Goal: Browse casually: Explore the website without a specific task or goal

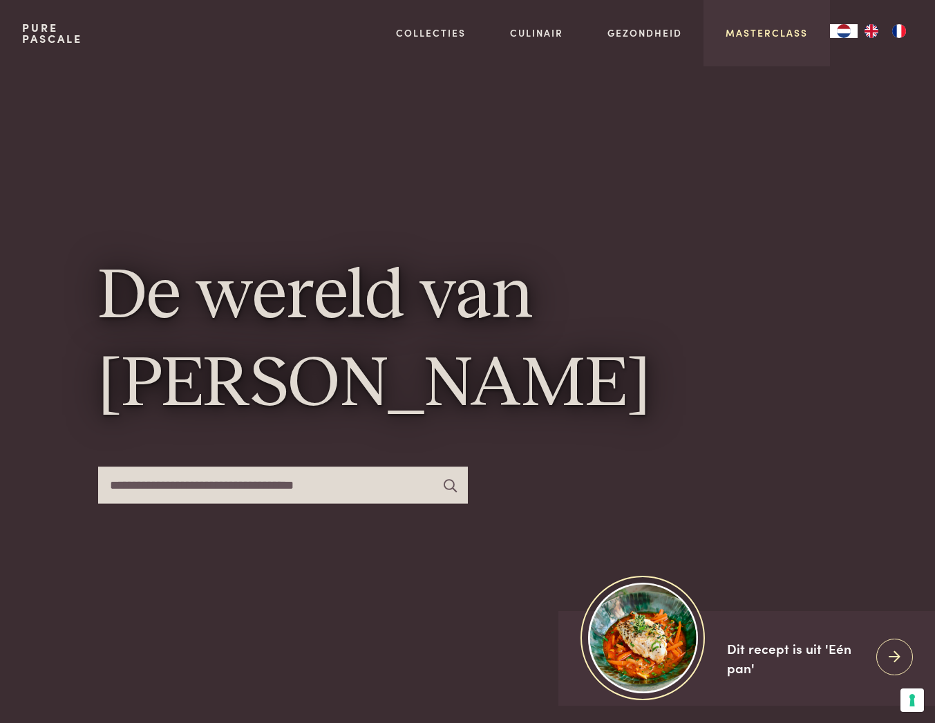
click at [755, 32] on link "Masterclass" at bounding box center [767, 33] width 82 height 15
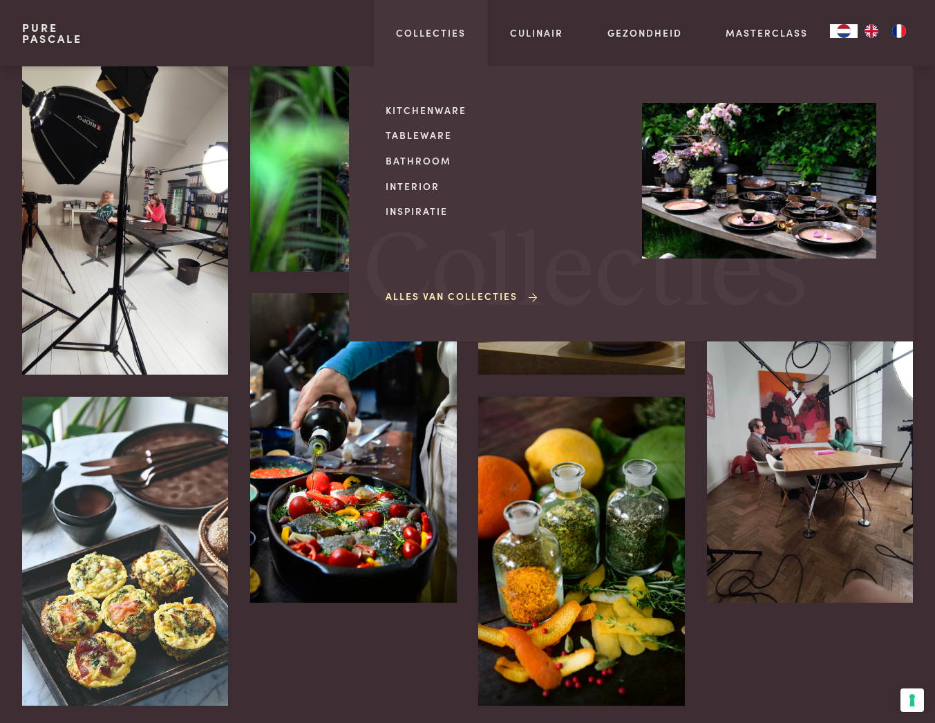
scroll to position [550, 0]
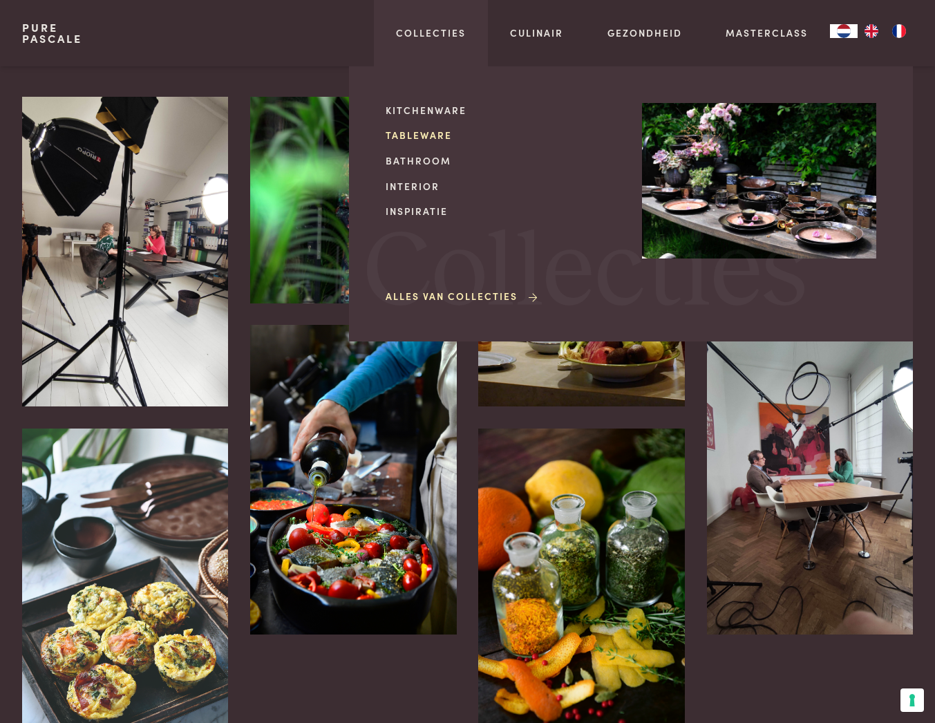
click at [422, 133] on link "Tableware" at bounding box center [503, 135] width 234 height 15
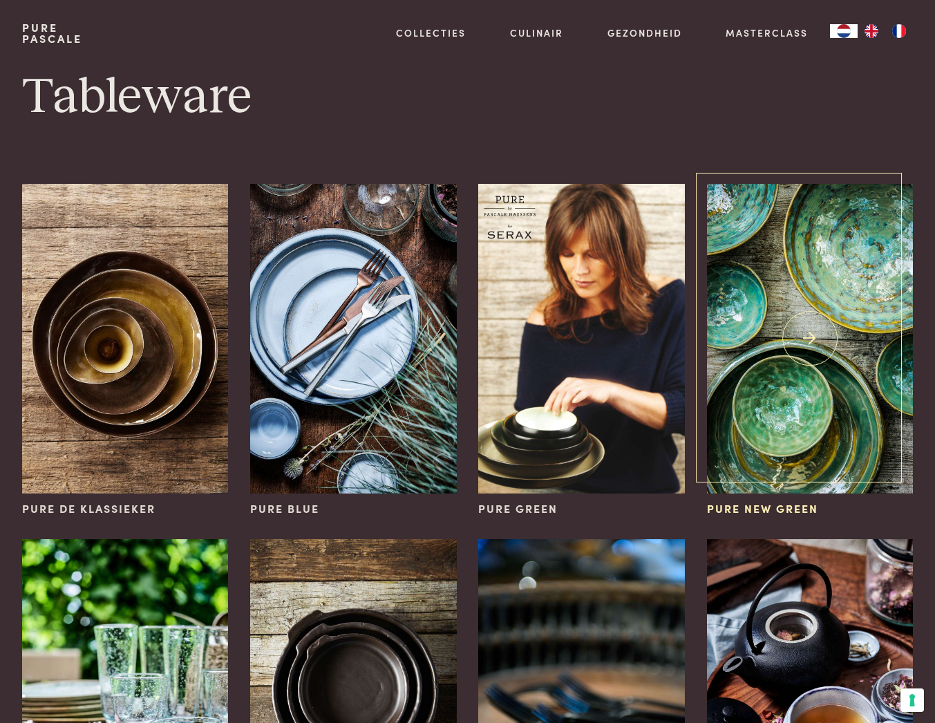
click at [800, 411] on img at bounding box center [810, 339] width 206 height 310
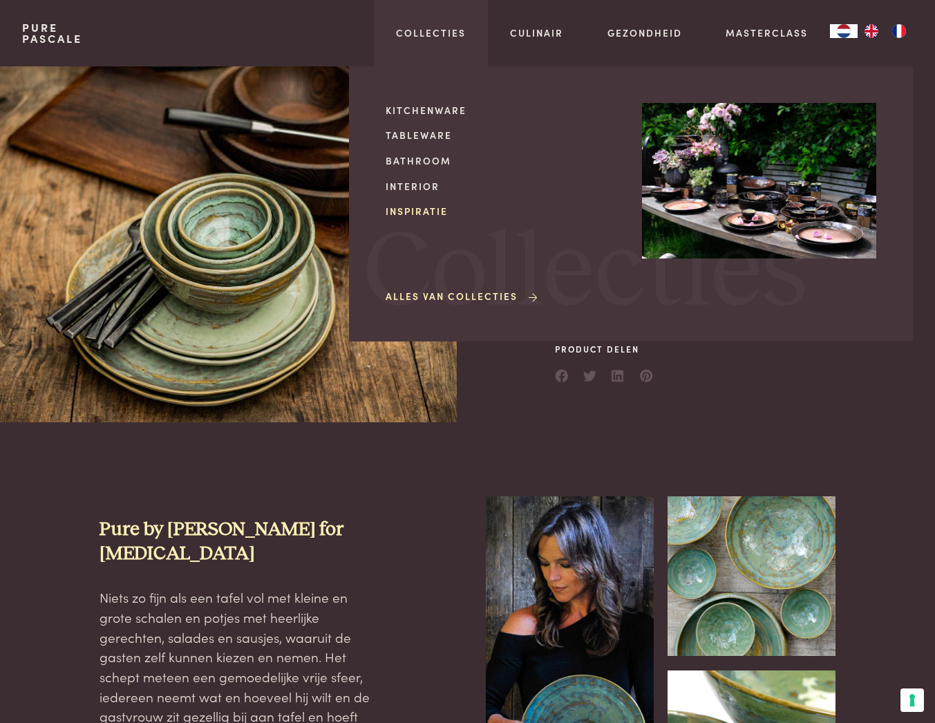
click at [418, 212] on link "Inspiratie" at bounding box center [503, 211] width 234 height 15
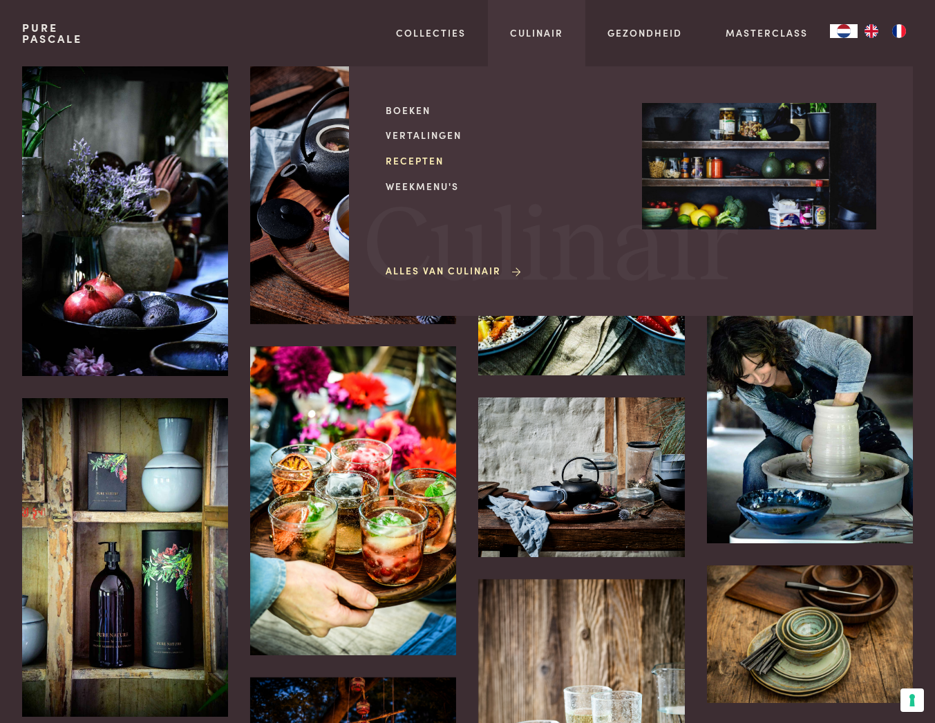
click at [426, 160] on link "Recepten" at bounding box center [503, 160] width 234 height 15
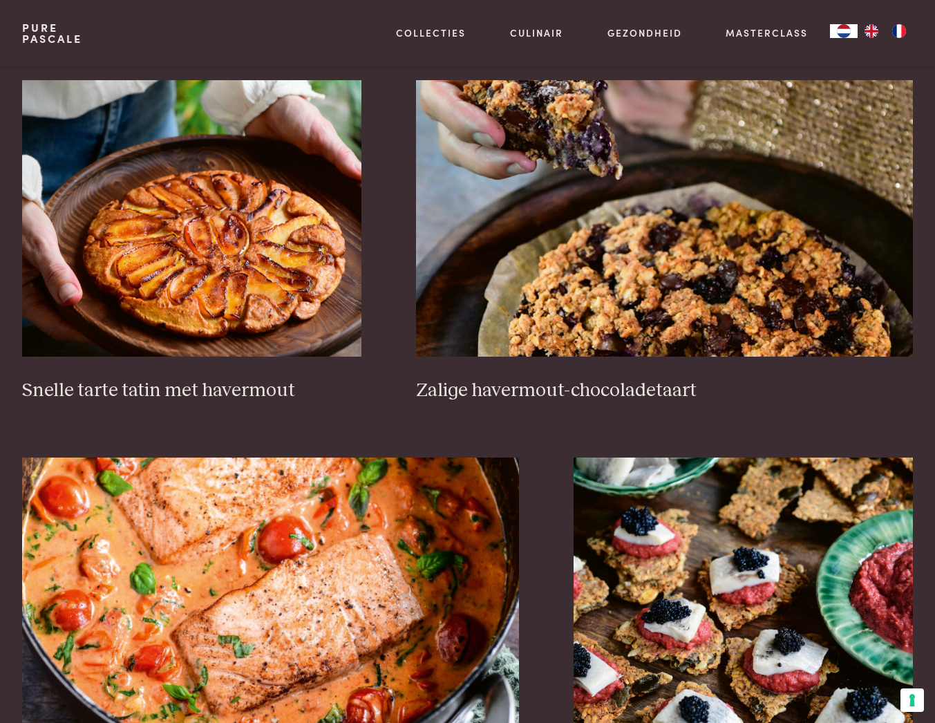
scroll to position [1928, 0]
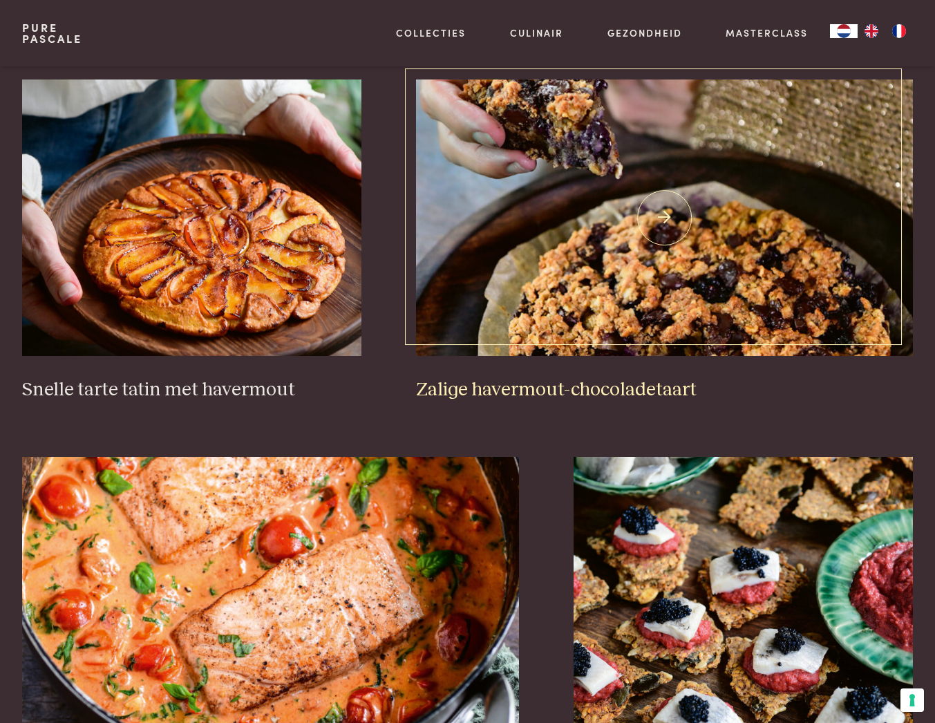
click at [668, 273] on img at bounding box center [664, 217] width 497 height 276
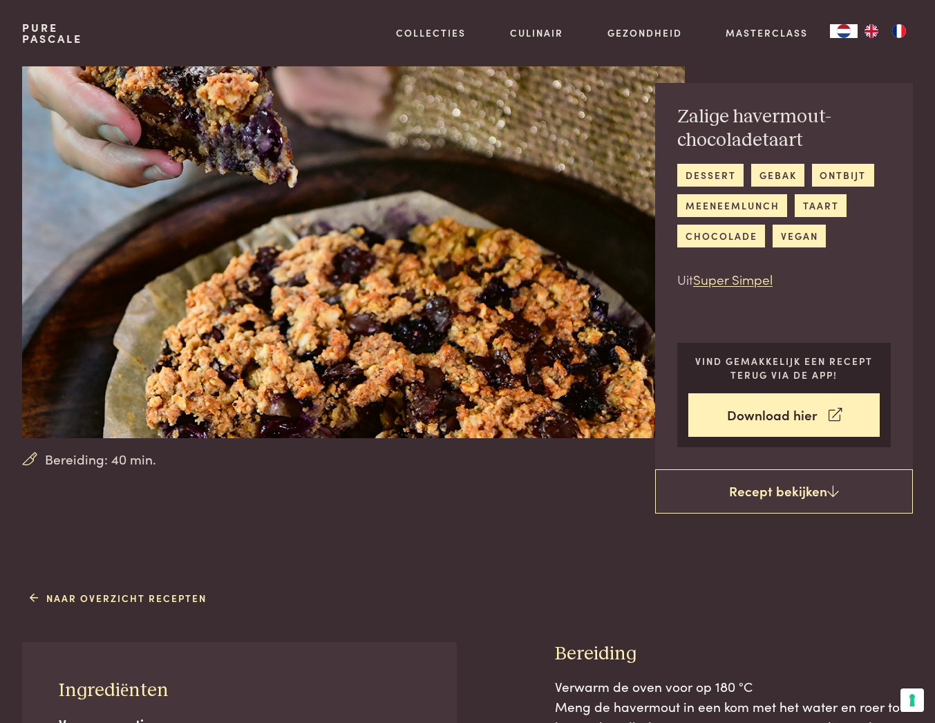
scroll to position [23, 0]
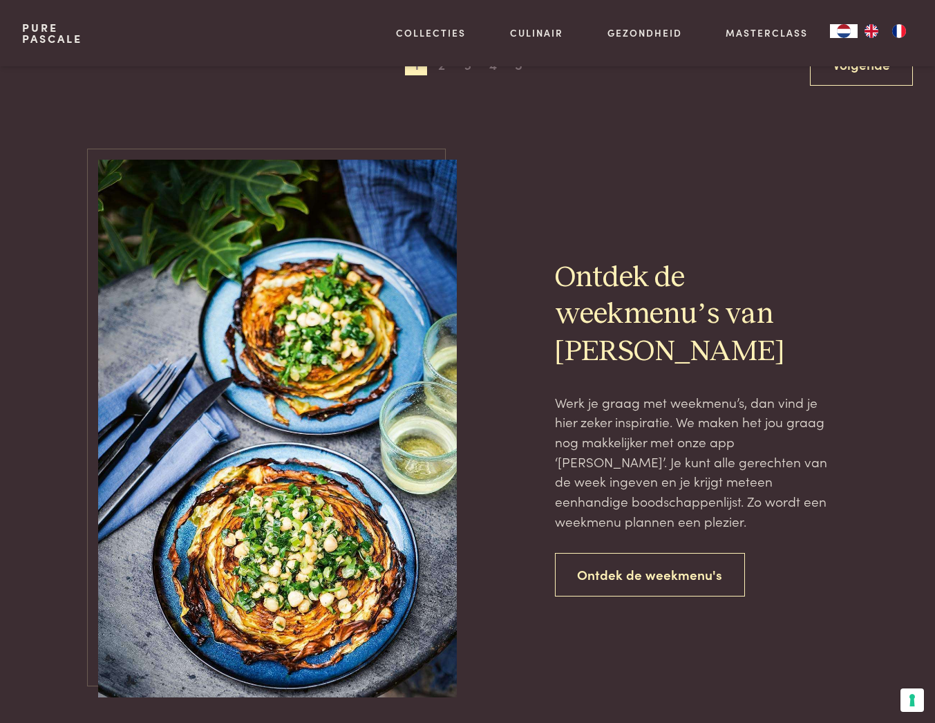
scroll to position [2772, 0]
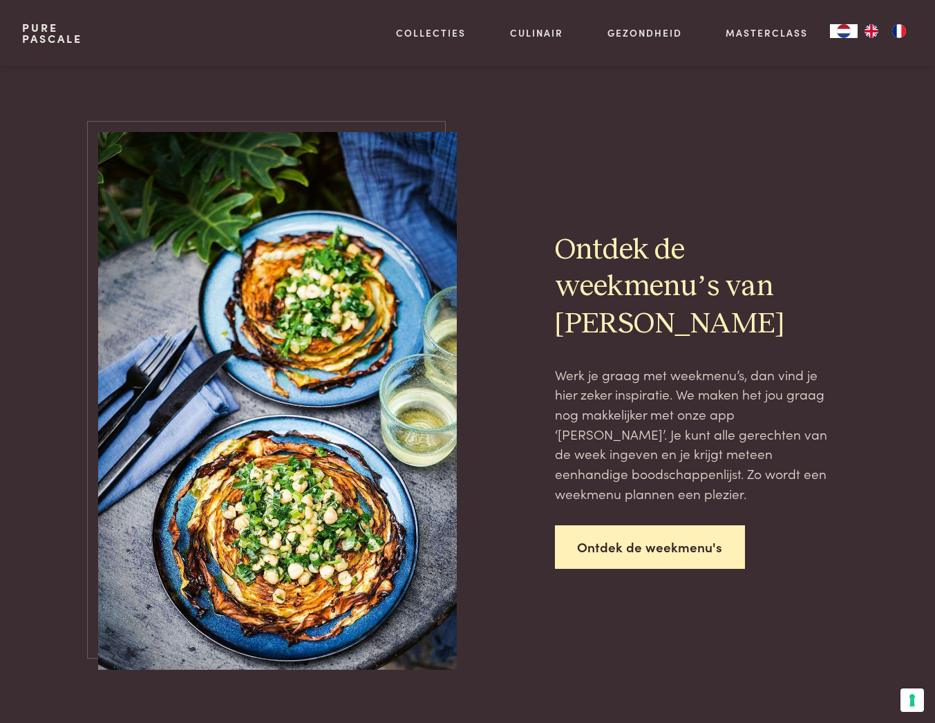
click at [634, 525] on link "Ontdek de weekmenu's" at bounding box center [650, 547] width 191 height 44
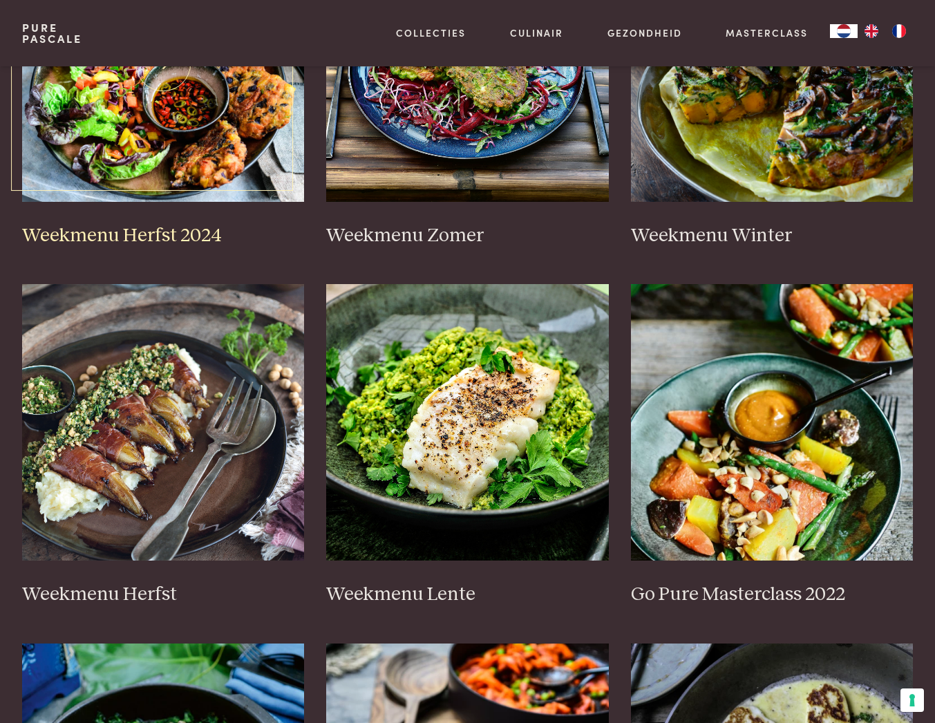
scroll to position [463, 0]
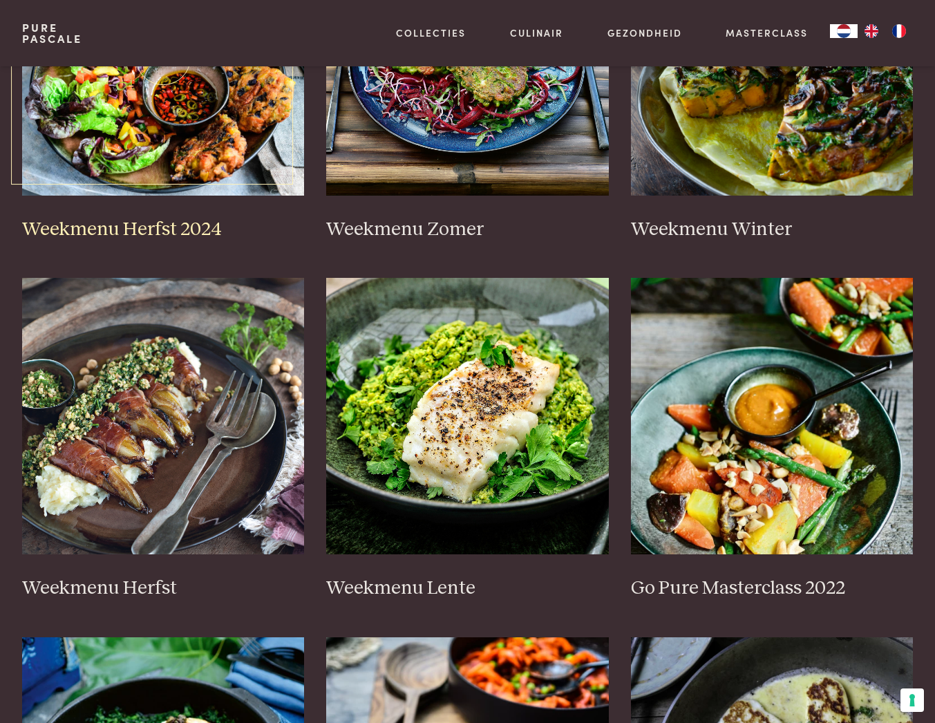
click at [178, 133] on img at bounding box center [163, 57] width 283 height 276
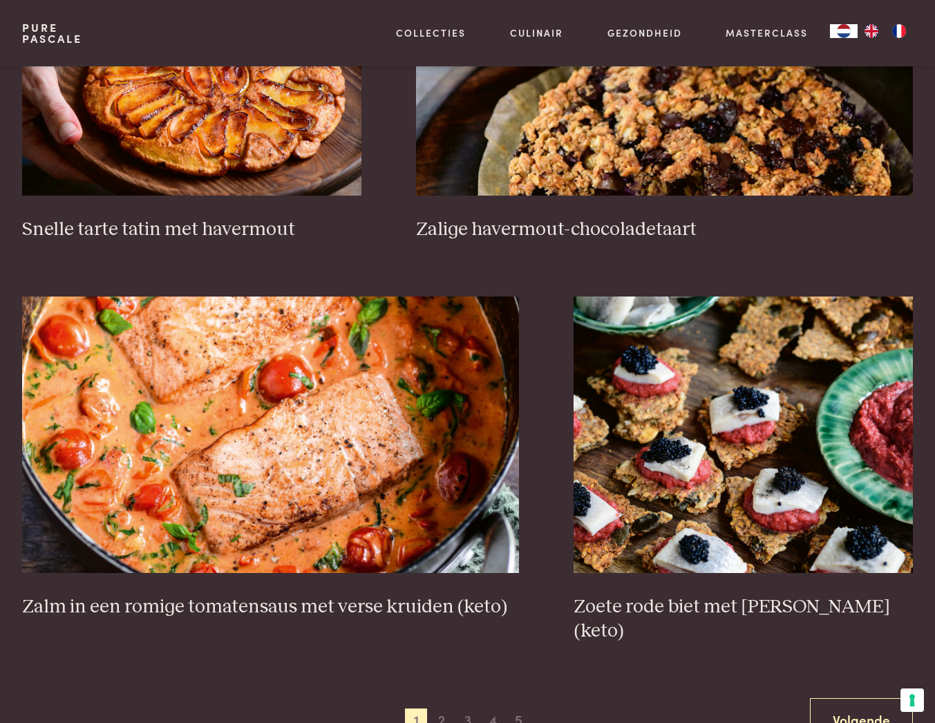
scroll to position [2078, 0]
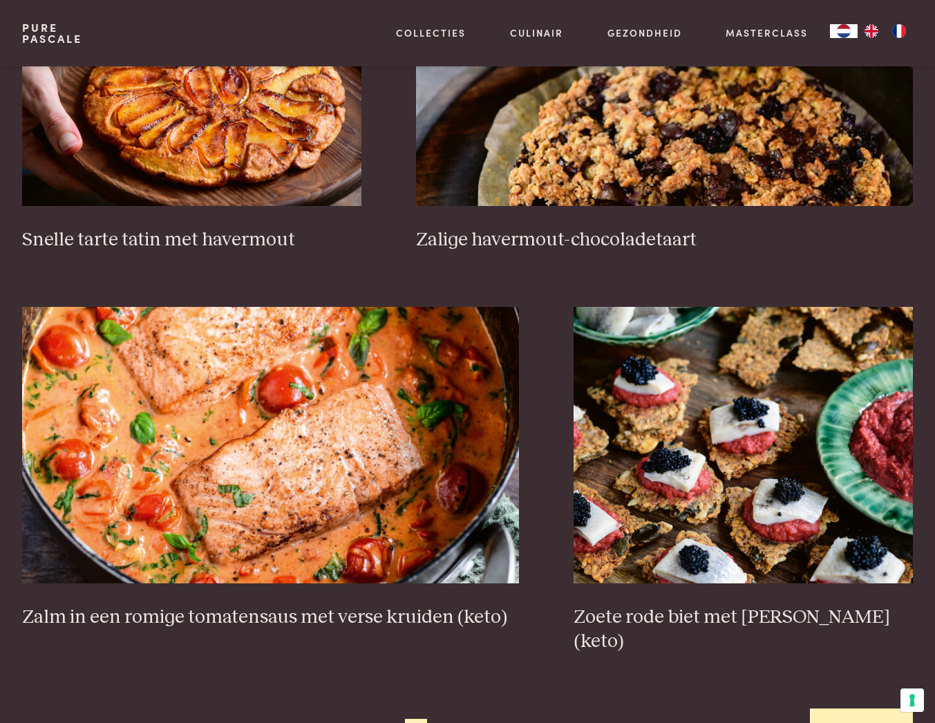
click at [840, 711] on link "Volgende" at bounding box center [861, 730] width 103 height 44
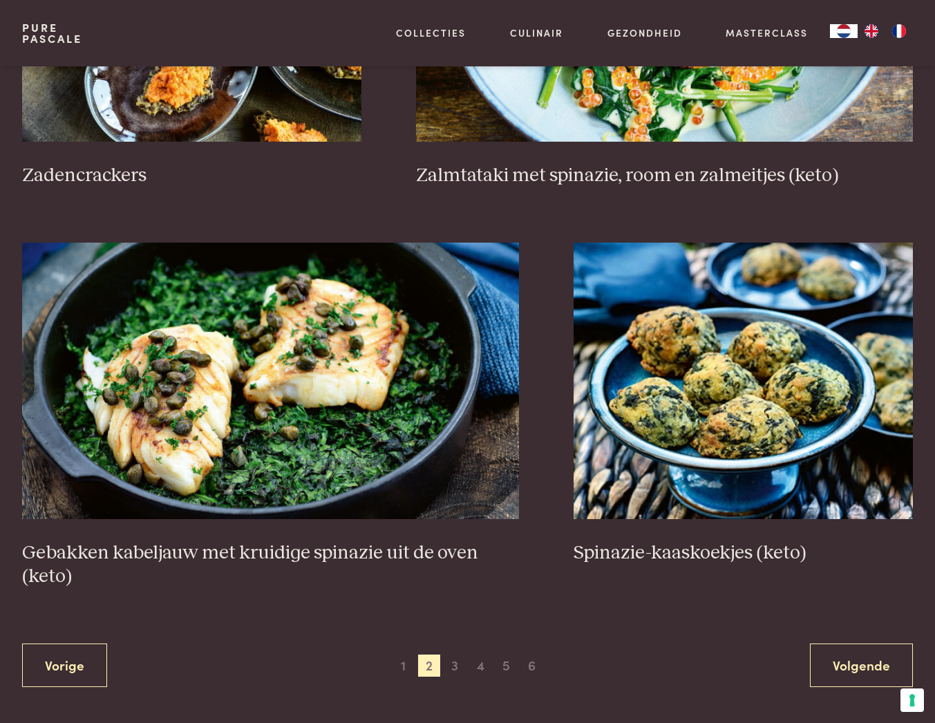
scroll to position [2238, 0]
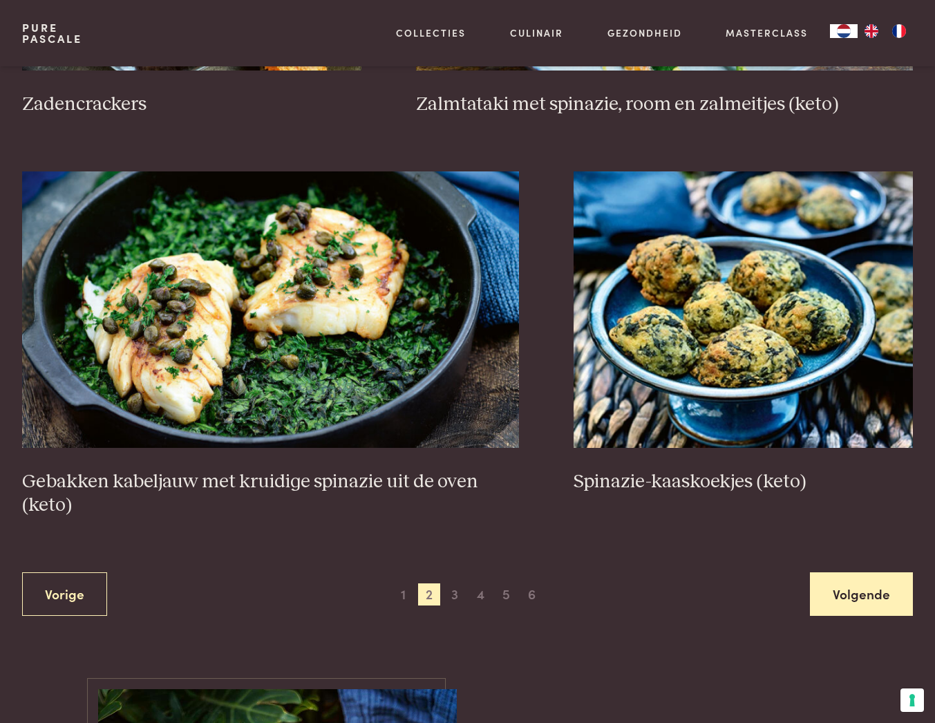
click at [865, 594] on link "Volgende" at bounding box center [861, 594] width 103 height 44
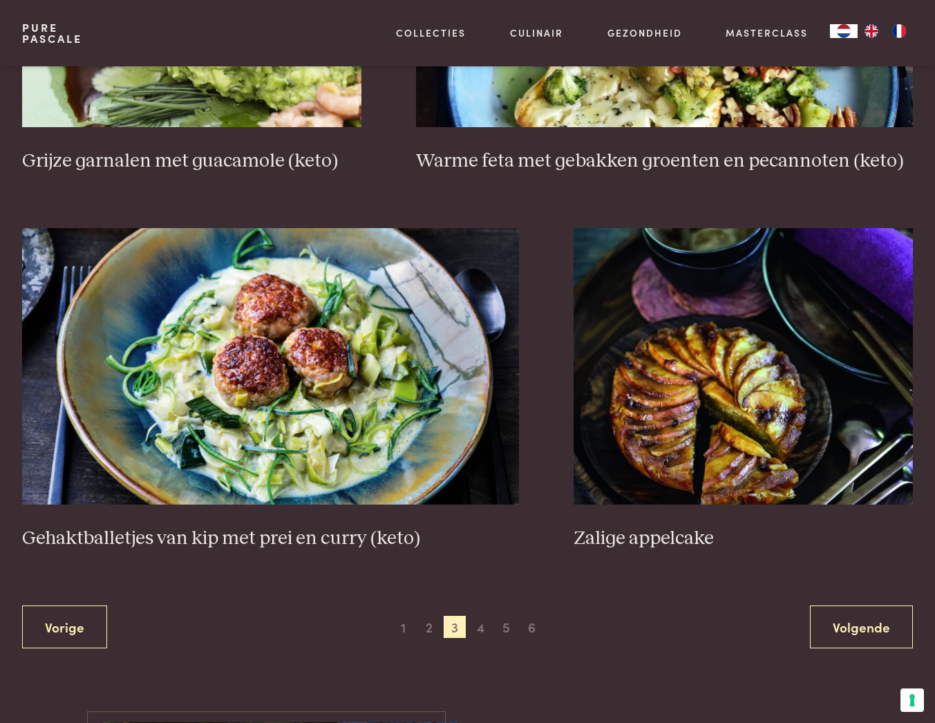
scroll to position [2230, 0]
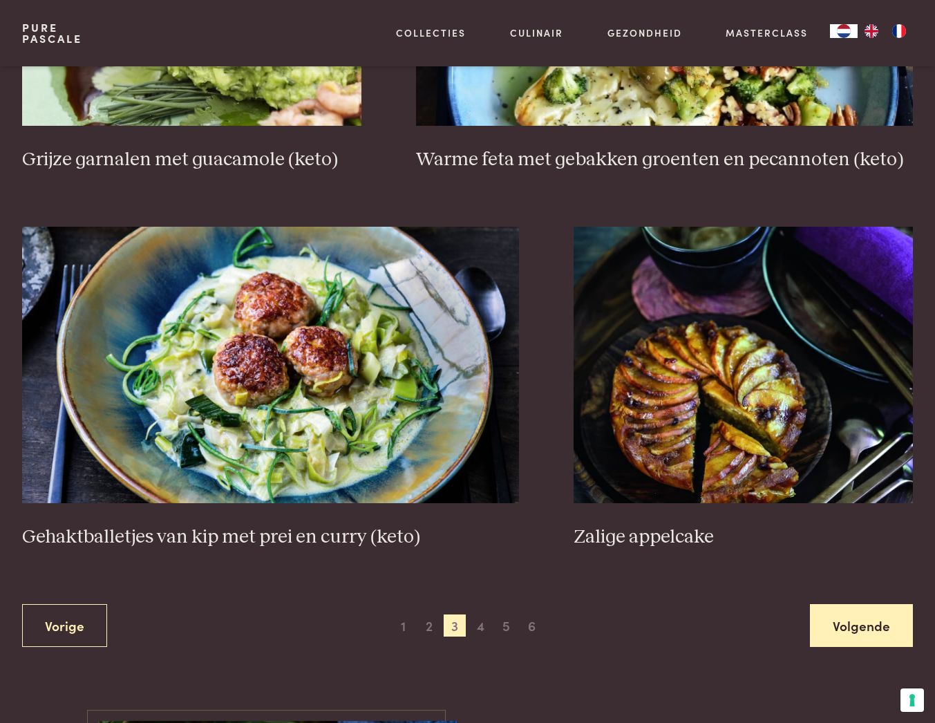
click at [878, 630] on link "Volgende" at bounding box center [861, 626] width 103 height 44
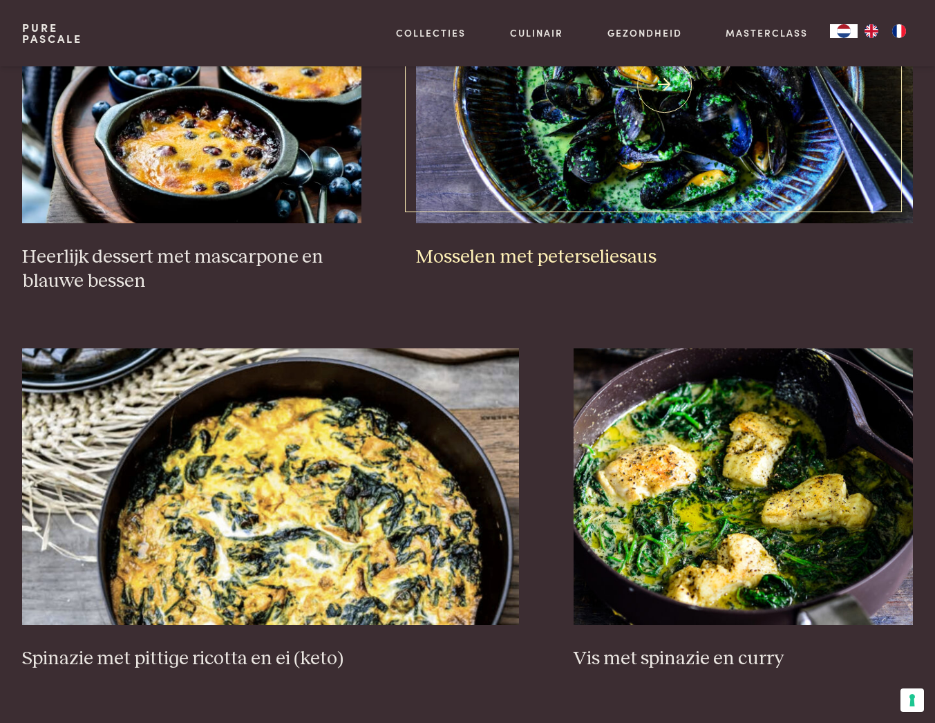
scroll to position [909, 0]
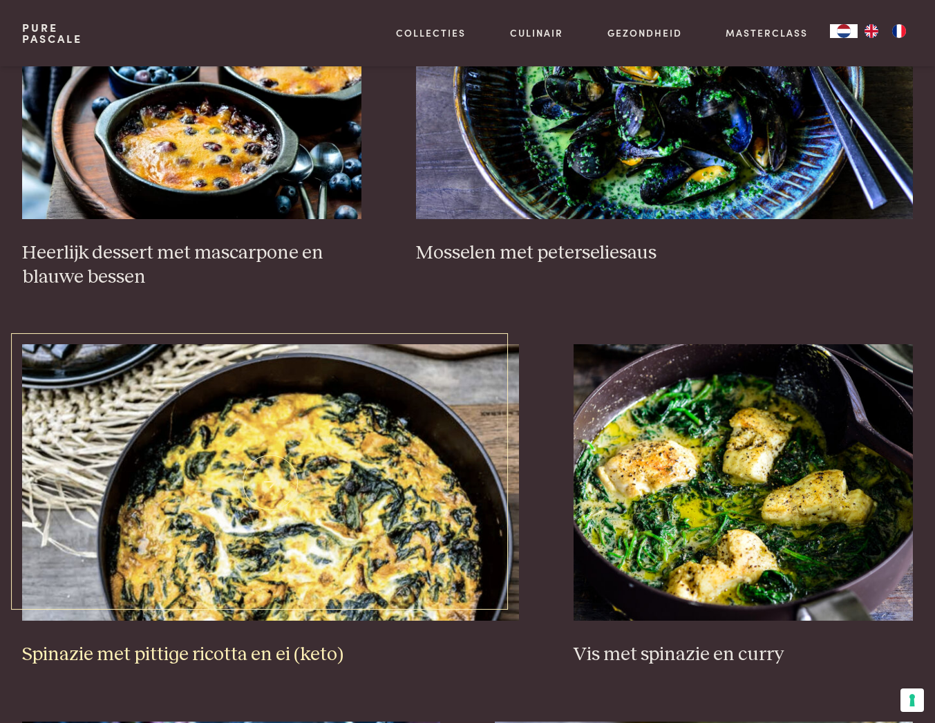
click at [330, 542] on img at bounding box center [270, 482] width 497 height 276
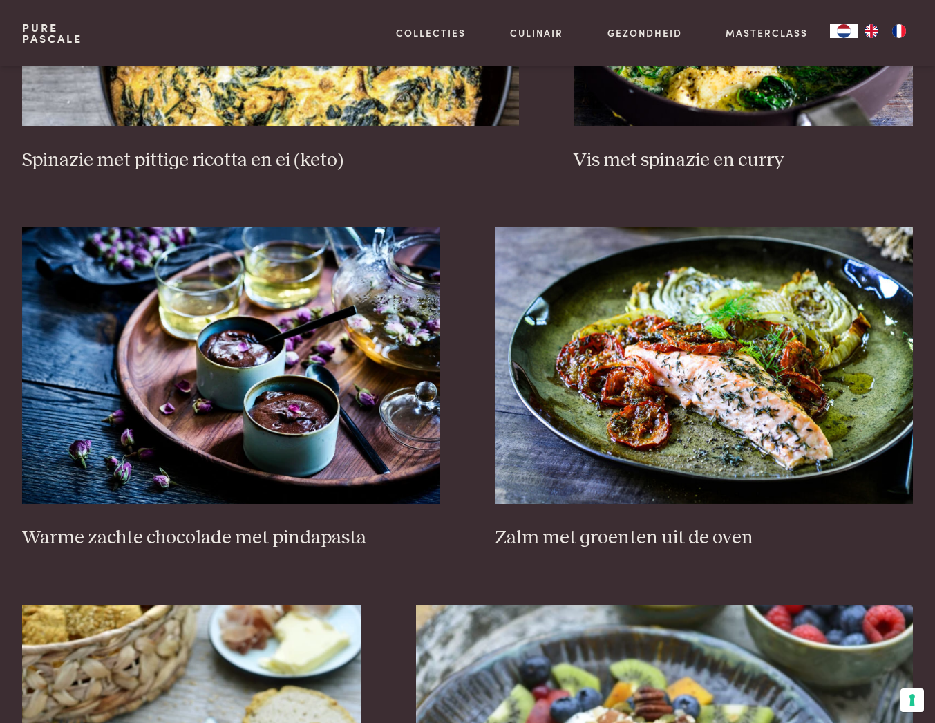
scroll to position [1406, 0]
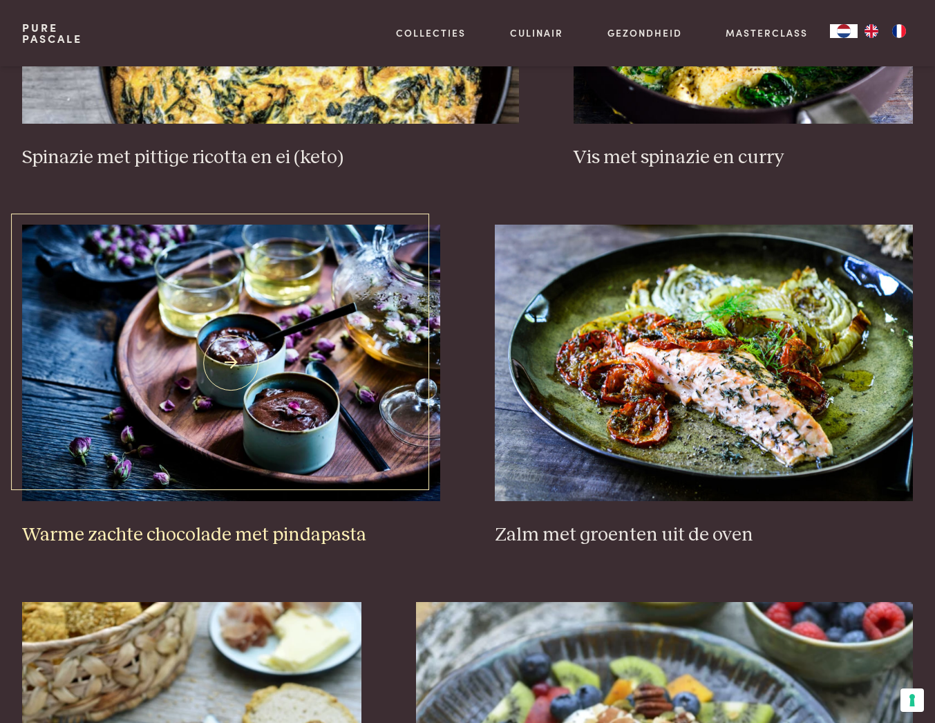
click at [259, 402] on img at bounding box center [231, 363] width 418 height 276
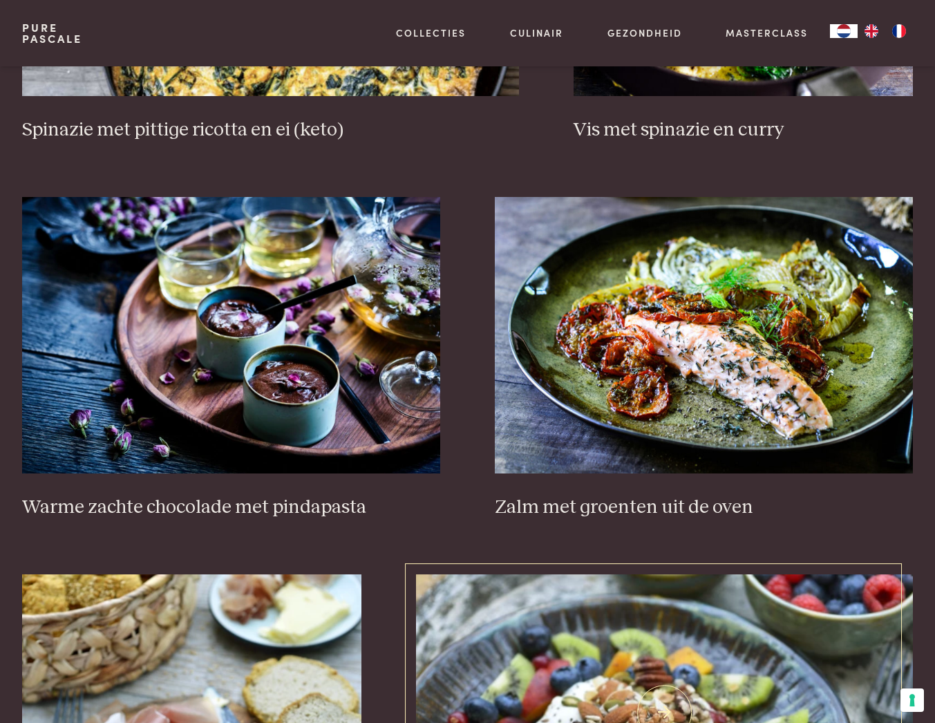
scroll to position [1436, 0]
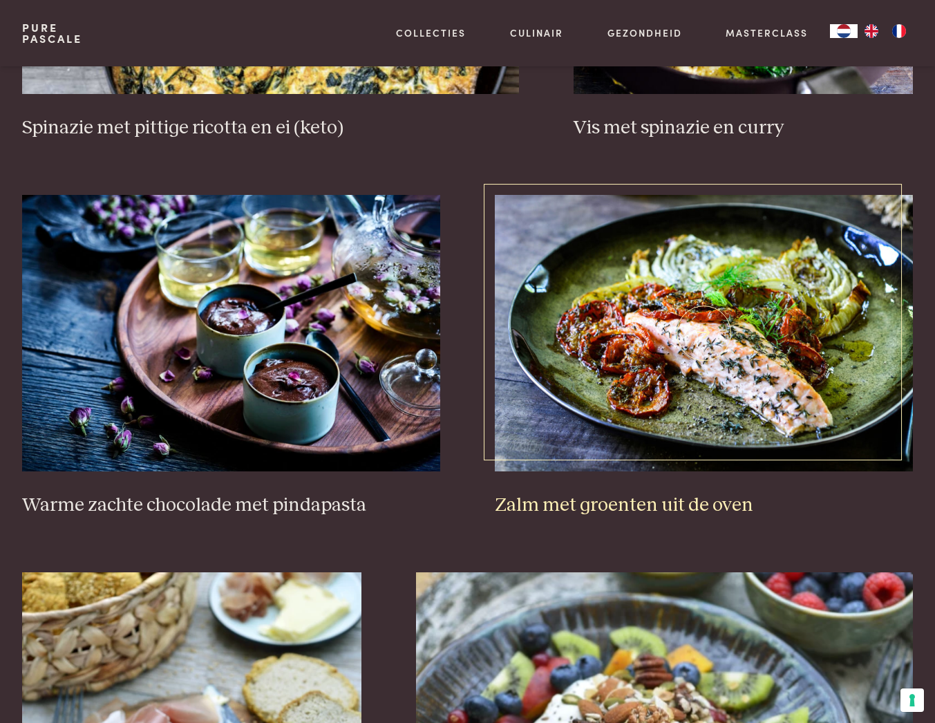
click at [737, 403] on img at bounding box center [704, 333] width 418 height 276
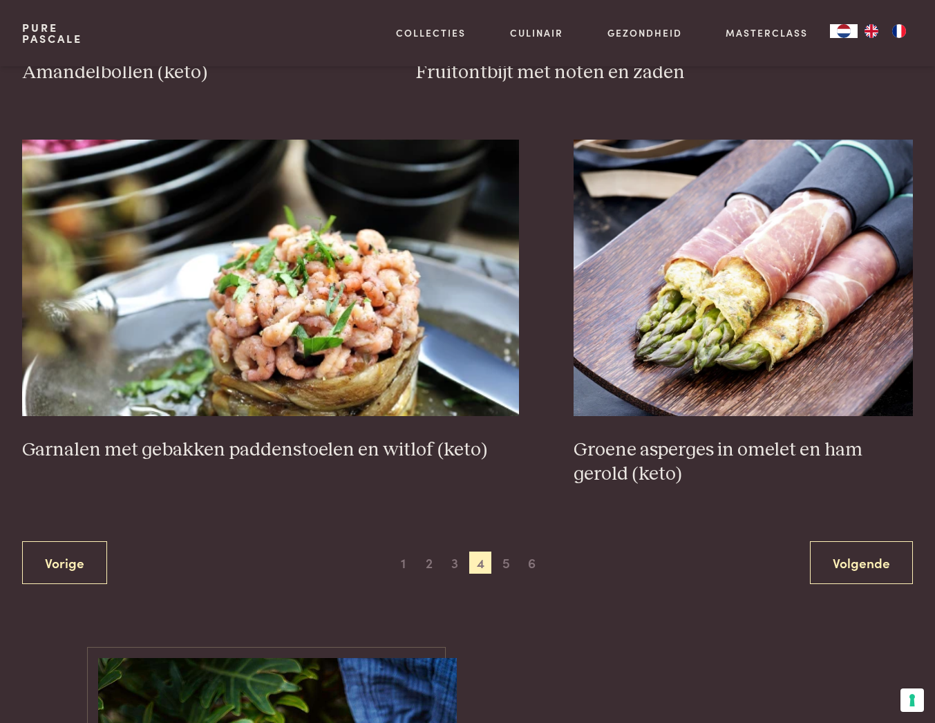
scroll to position [2135, 0]
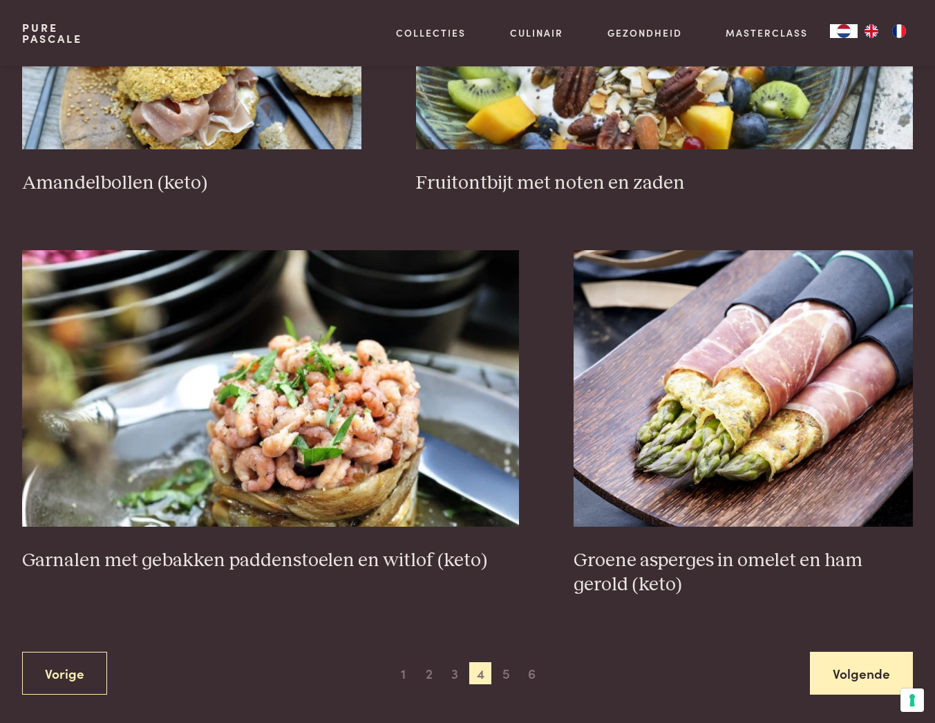
click at [834, 677] on link "Volgende" at bounding box center [861, 674] width 103 height 44
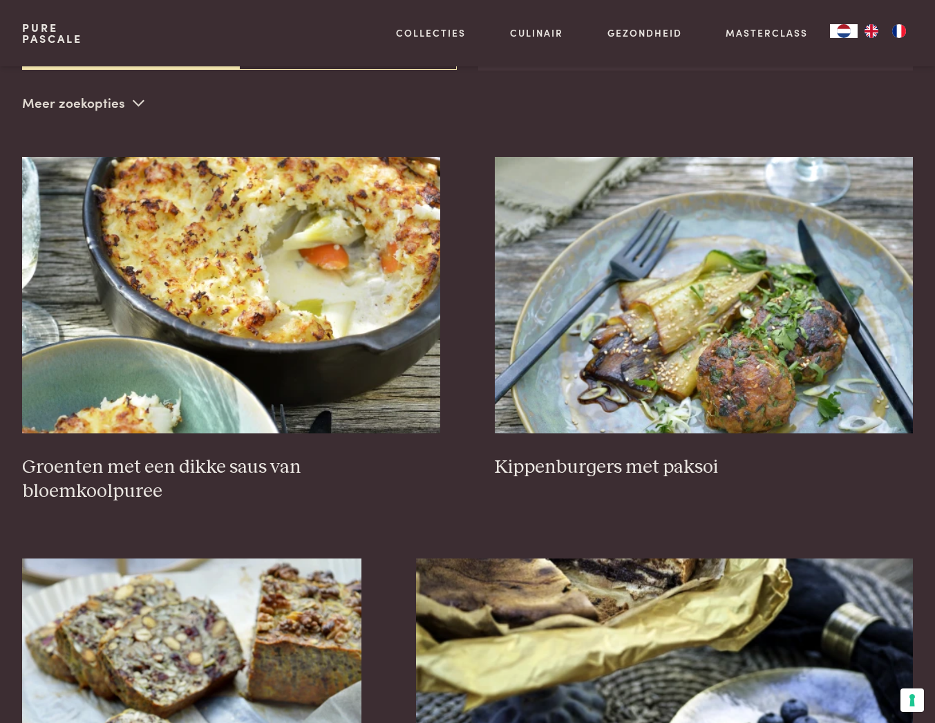
scroll to position [317, 0]
click at [703, 306] on img at bounding box center [704, 295] width 418 height 276
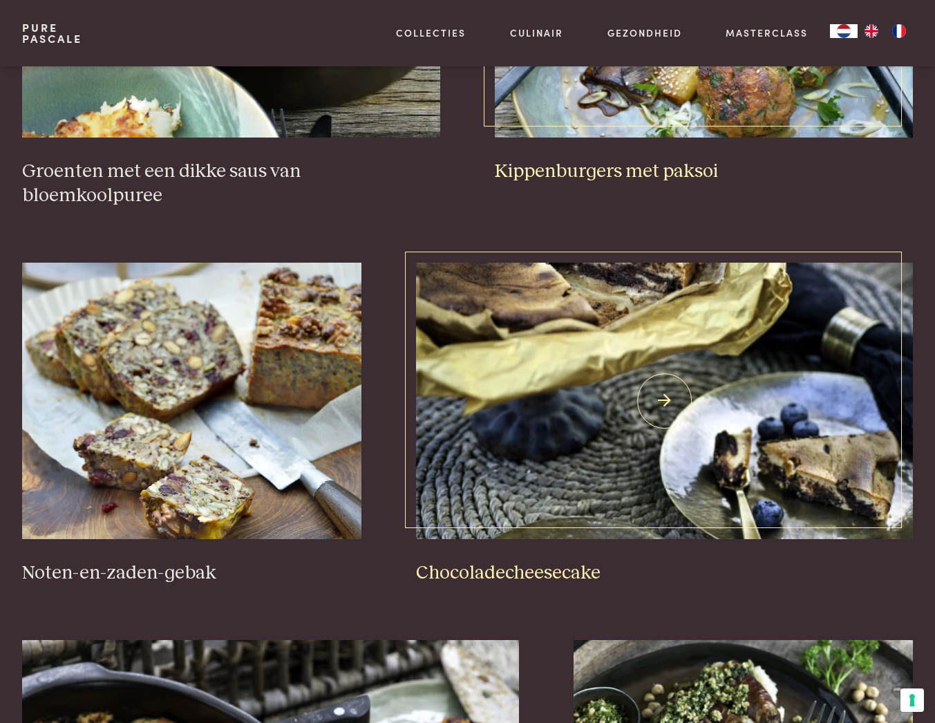
scroll to position [599, 0]
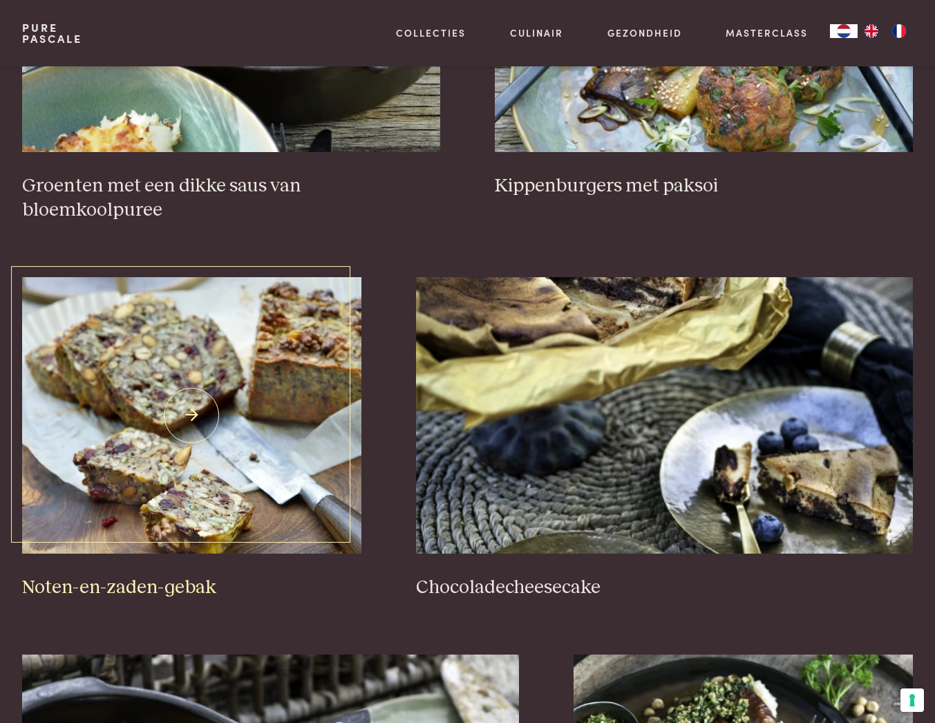
click at [215, 420] on img at bounding box center [191, 415] width 339 height 276
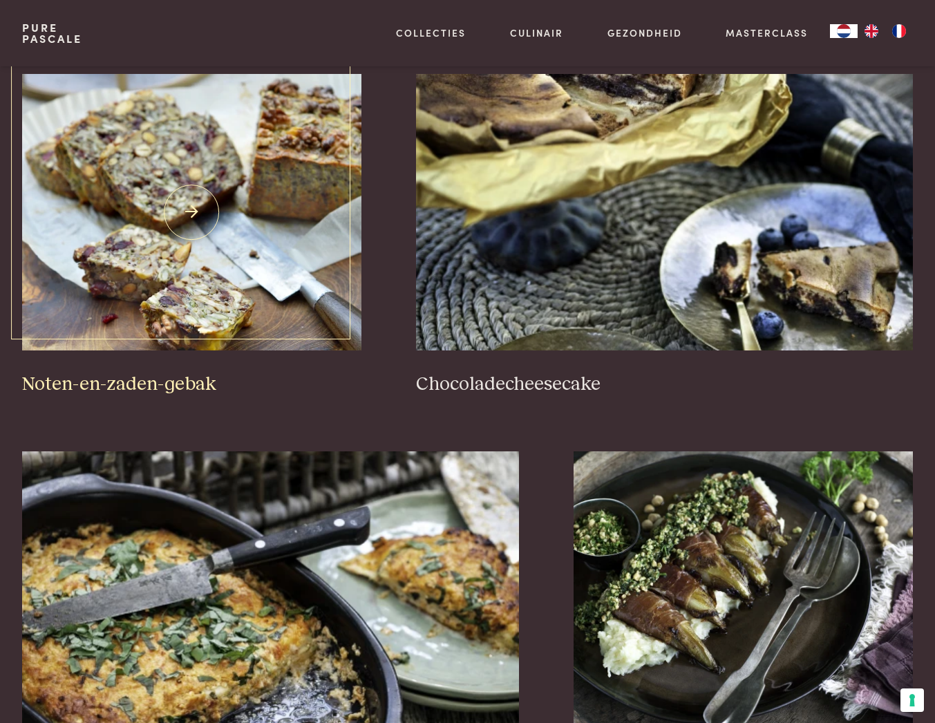
scroll to position [758, 0]
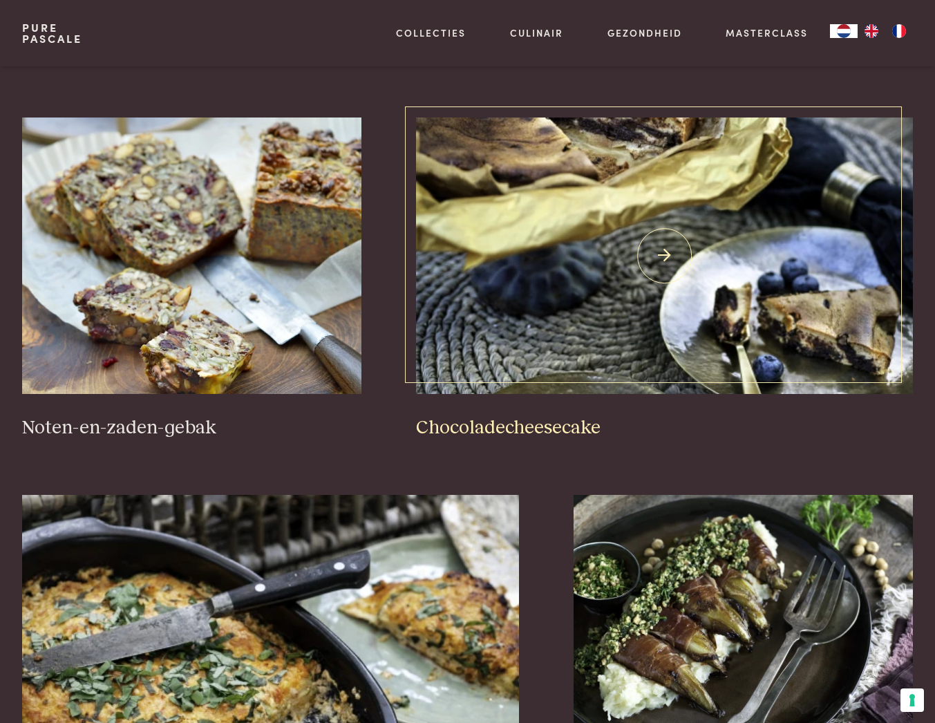
click at [657, 260] on img at bounding box center [664, 256] width 497 height 276
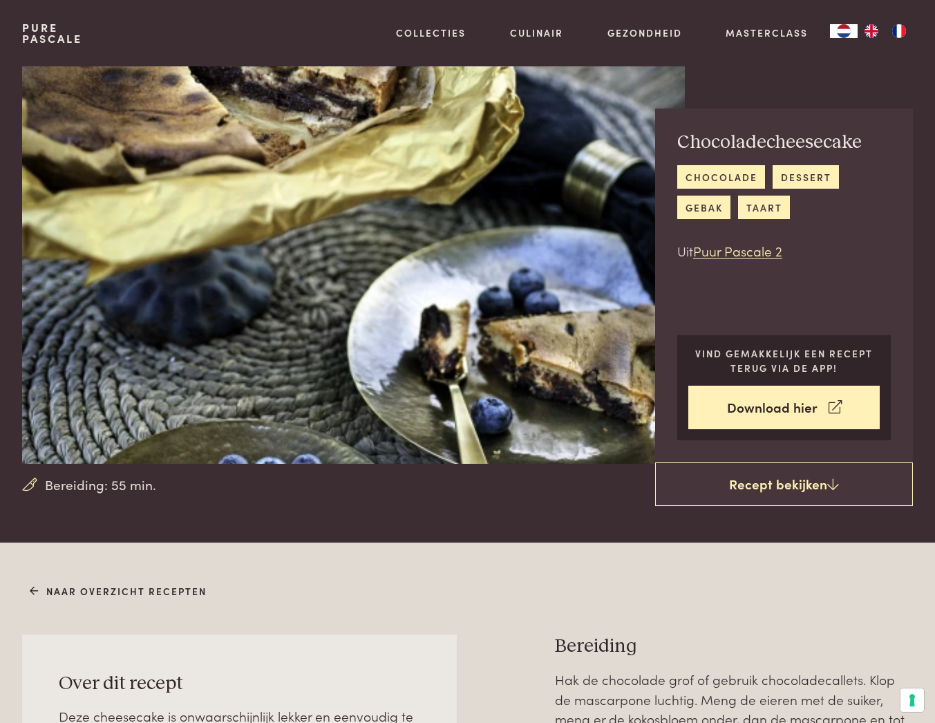
click at [664, 236] on div "Chocoladecheesecake chocolade dessert gebak taart Uit Puur Pascale 2 Vind gemak…" at bounding box center [784, 286] width 258 height 354
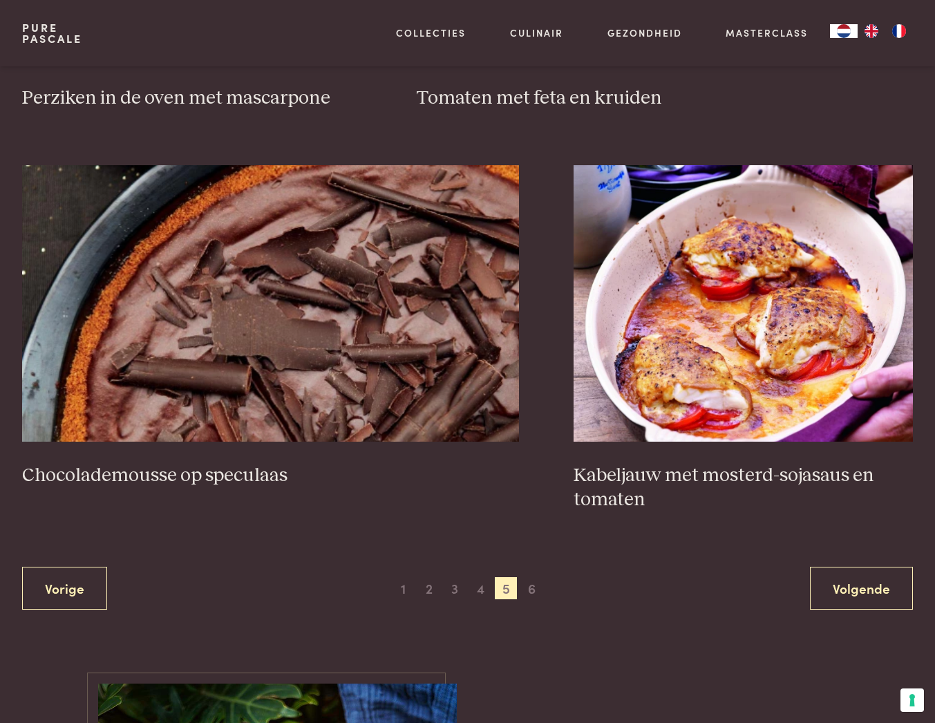
scroll to position [2268, 0]
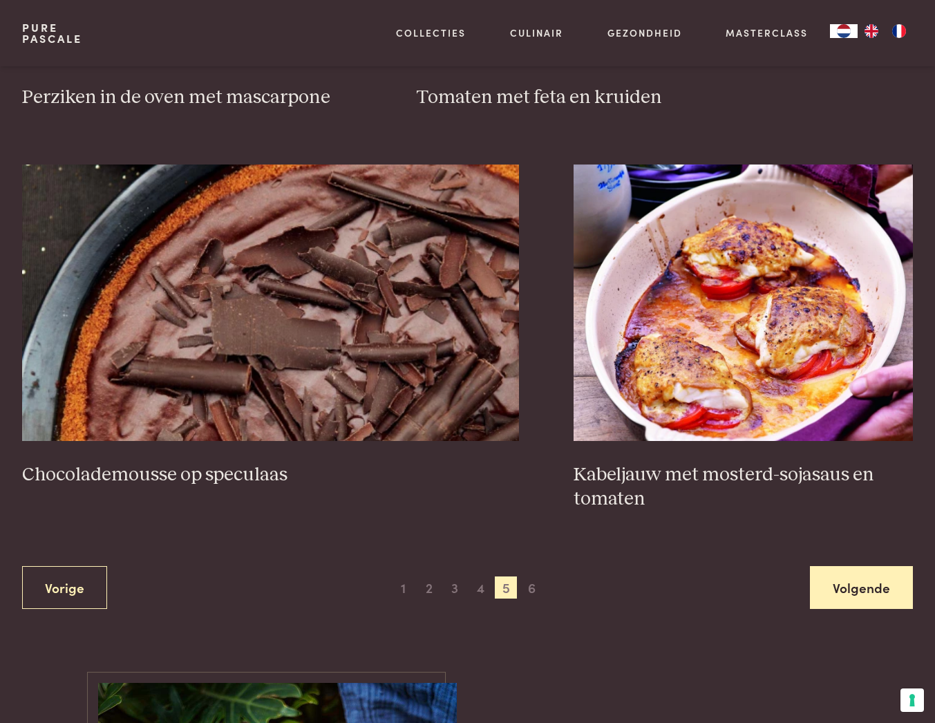
click at [856, 568] on link "Volgende" at bounding box center [861, 588] width 103 height 44
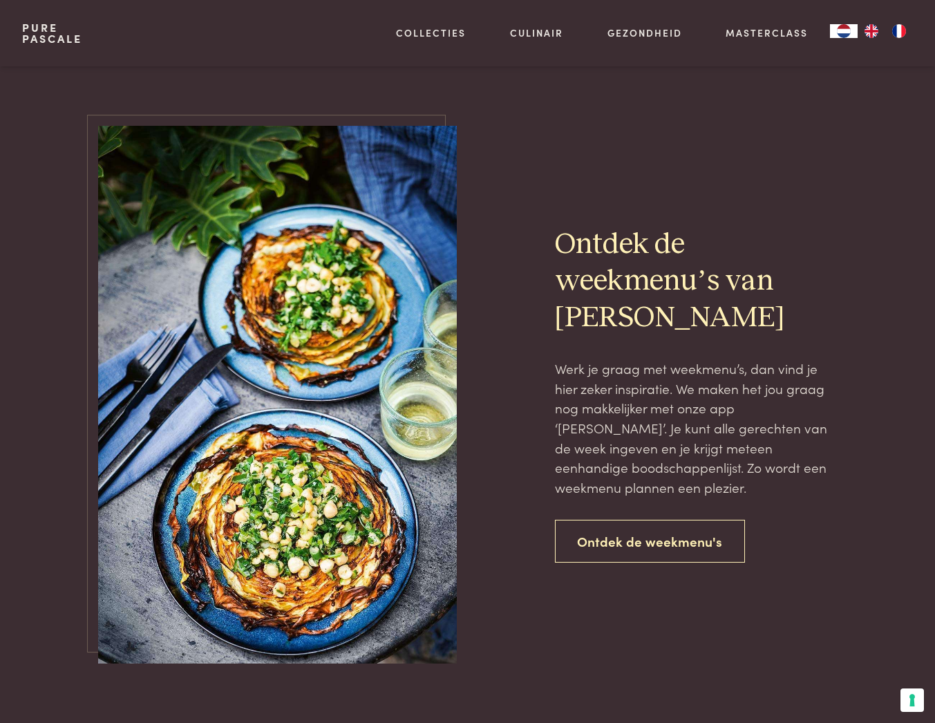
scroll to position [849, 0]
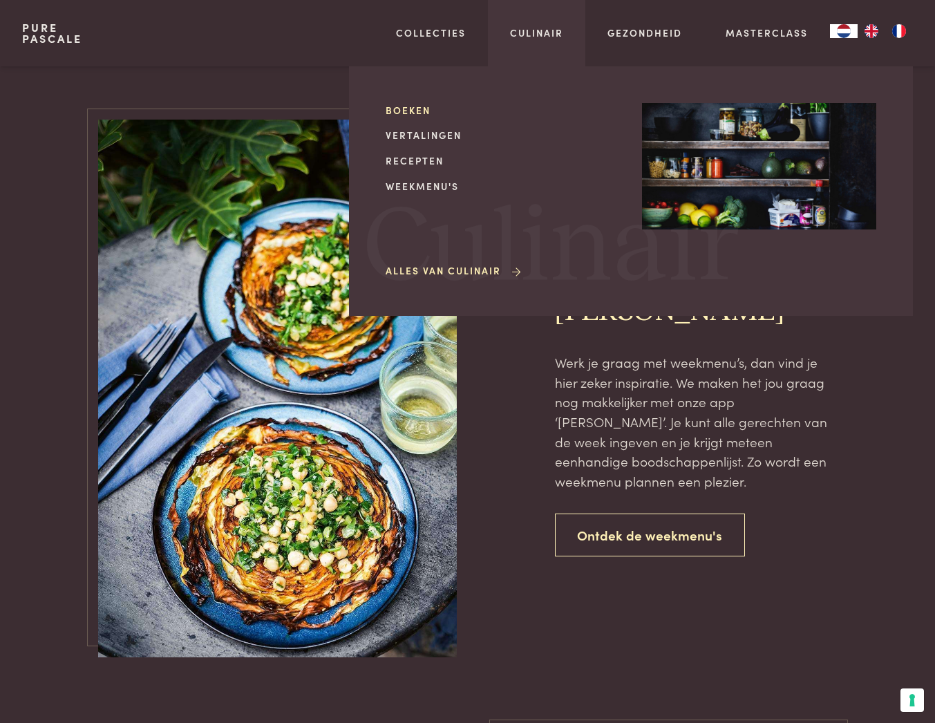
click at [415, 110] on link "Boeken" at bounding box center [503, 110] width 234 height 15
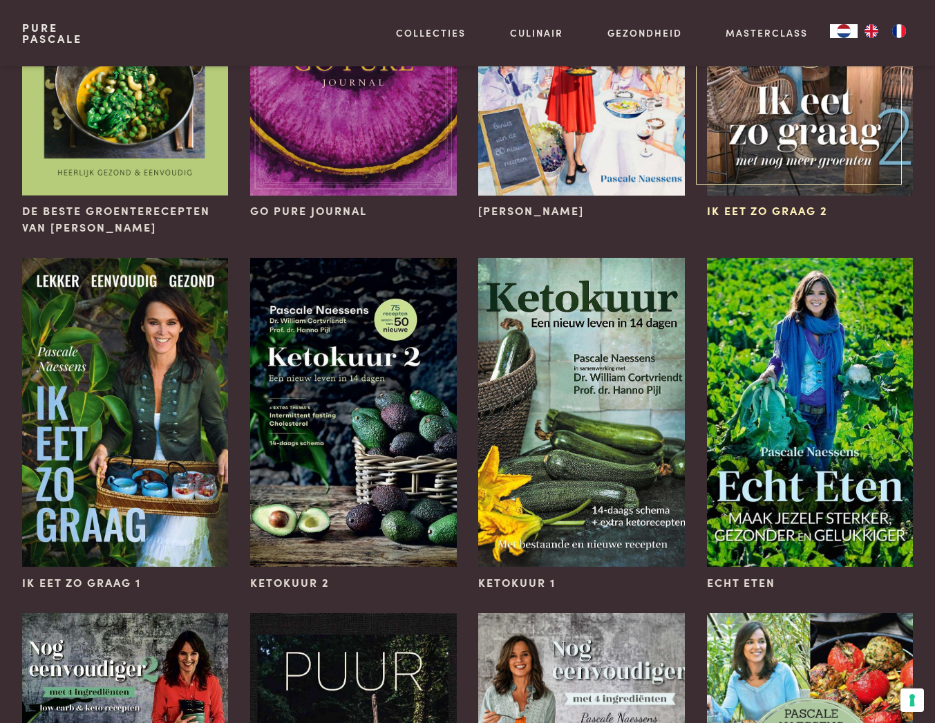
scroll to position [670, 0]
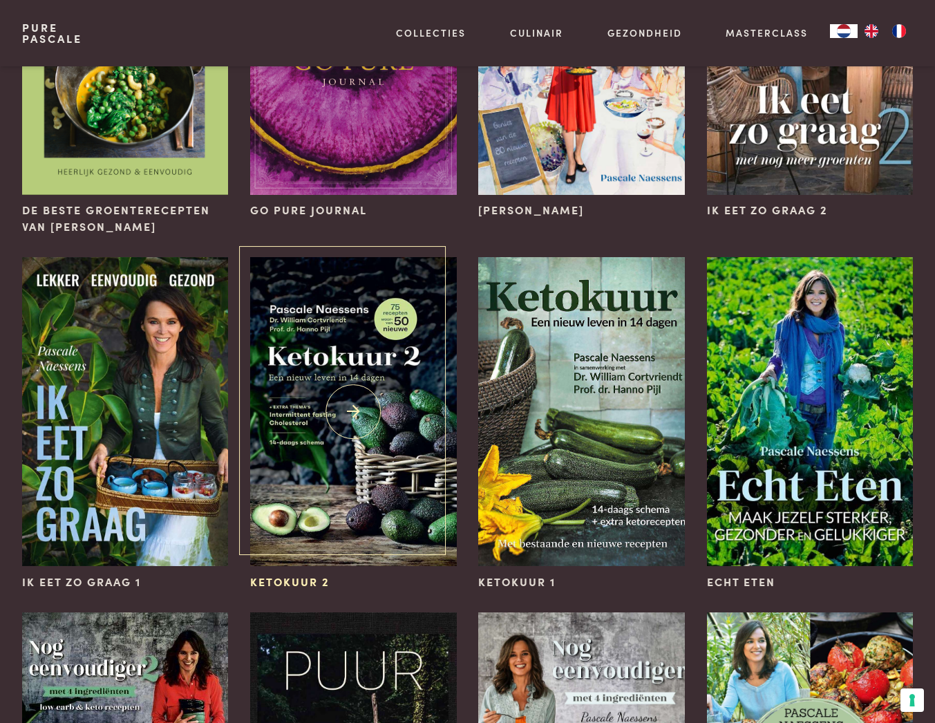
click at [355, 406] on img at bounding box center [353, 412] width 206 height 310
click at [349, 376] on img at bounding box center [353, 412] width 206 height 310
click at [353, 411] on img at bounding box center [353, 412] width 206 height 310
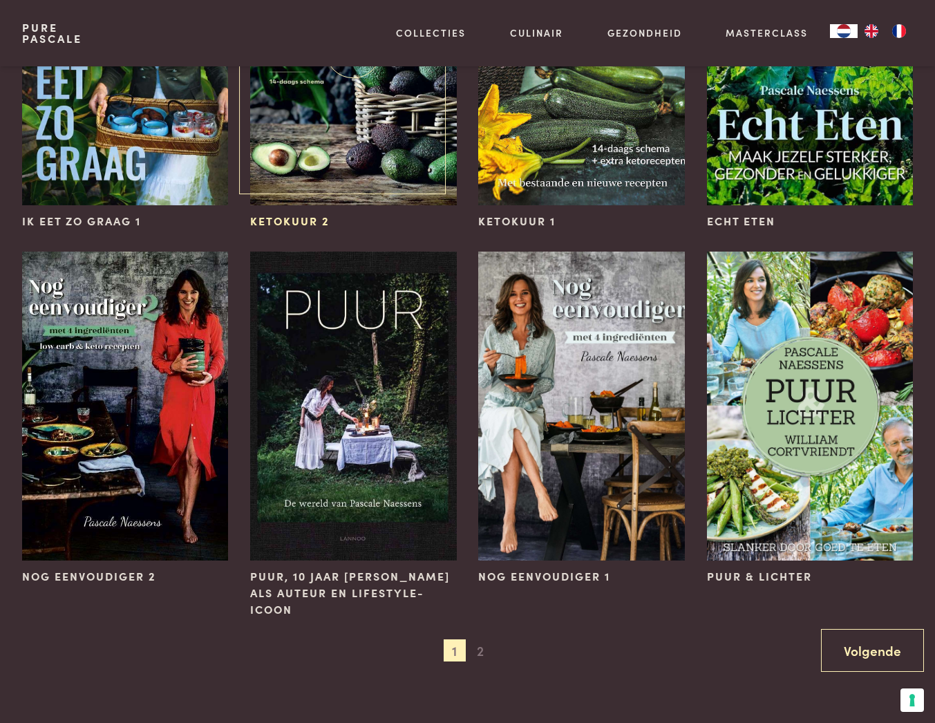
scroll to position [1039, 0]
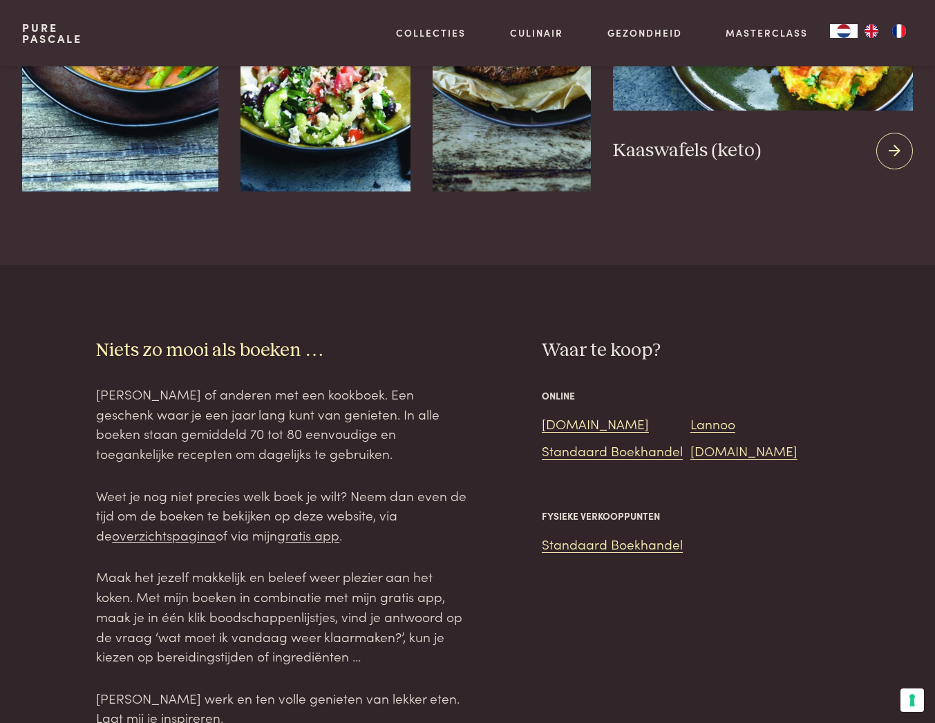
scroll to position [1564, 0]
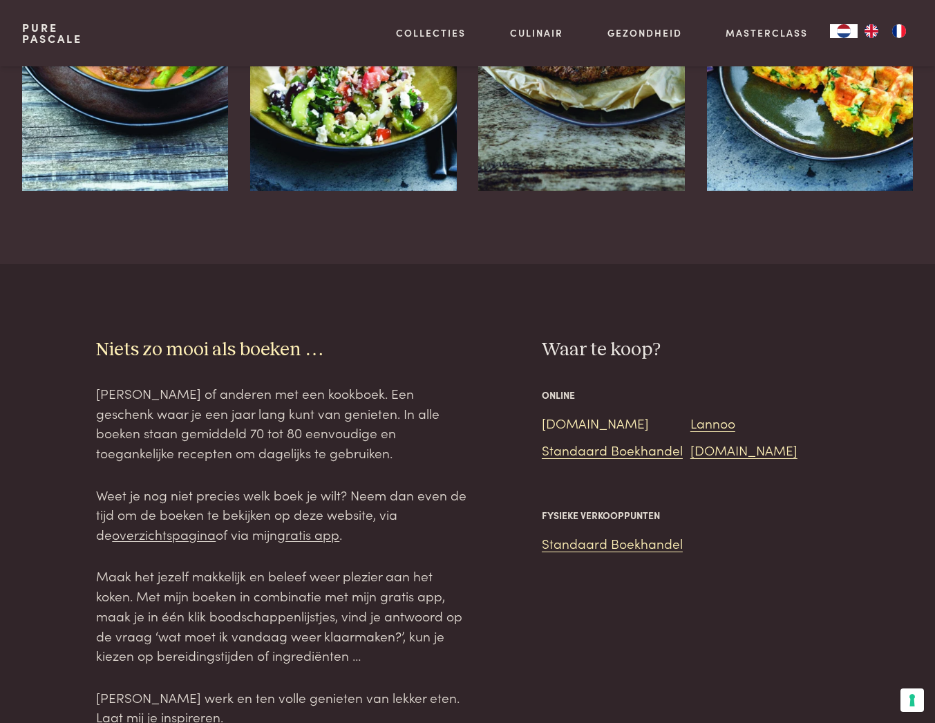
click at [573, 415] on link "[DOMAIN_NAME]" at bounding box center [595, 422] width 107 height 19
